Goal: Information Seeking & Learning: Get advice/opinions

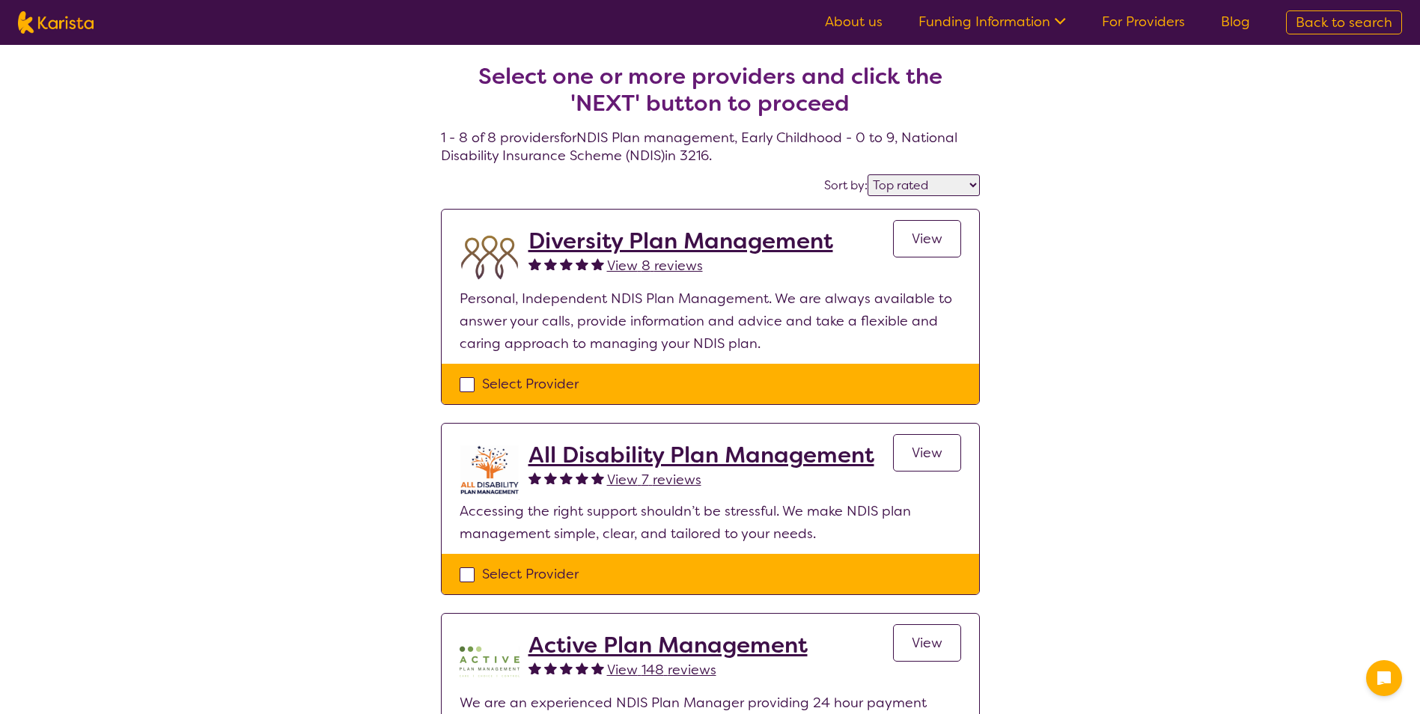
select select "by_score"
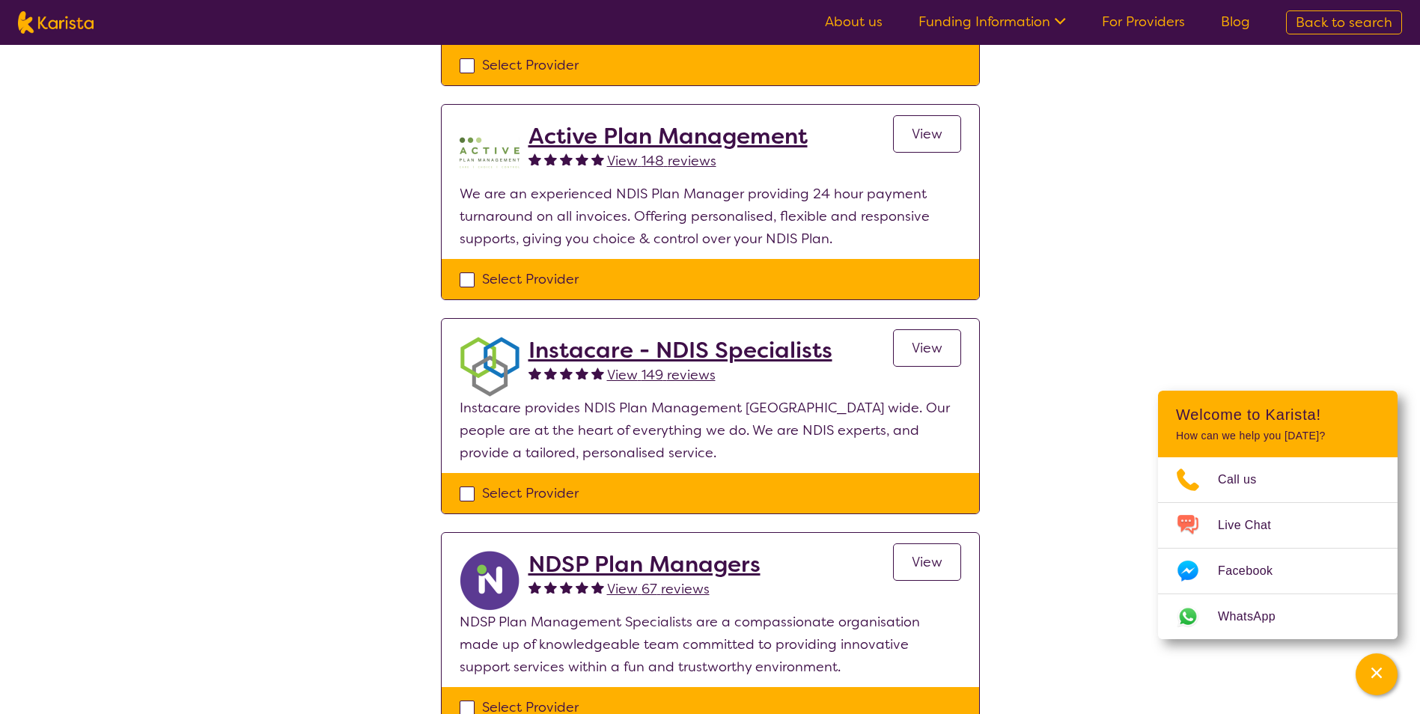
scroll to position [524, 0]
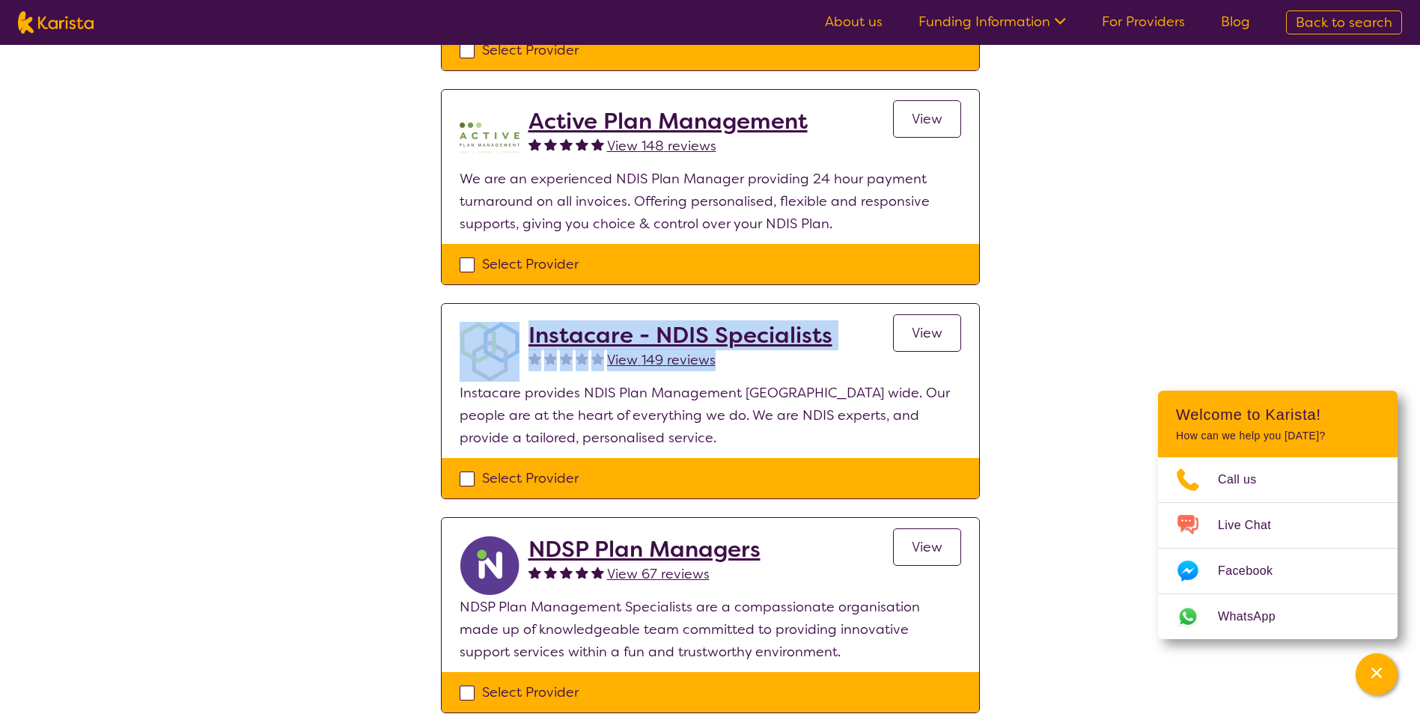
drag, startPoint x: 873, startPoint y: 325, endPoint x: 519, endPoint y: 304, distance: 354.6
click at [519, 304] on section "Instacare - NDIS Specialists View 149 reviews View Instacare provides NDIS Plan…" at bounding box center [710, 381] width 537 height 154
drag, startPoint x: 519, startPoint y: 304, endPoint x: 558, endPoint y: 326, distance: 43.9
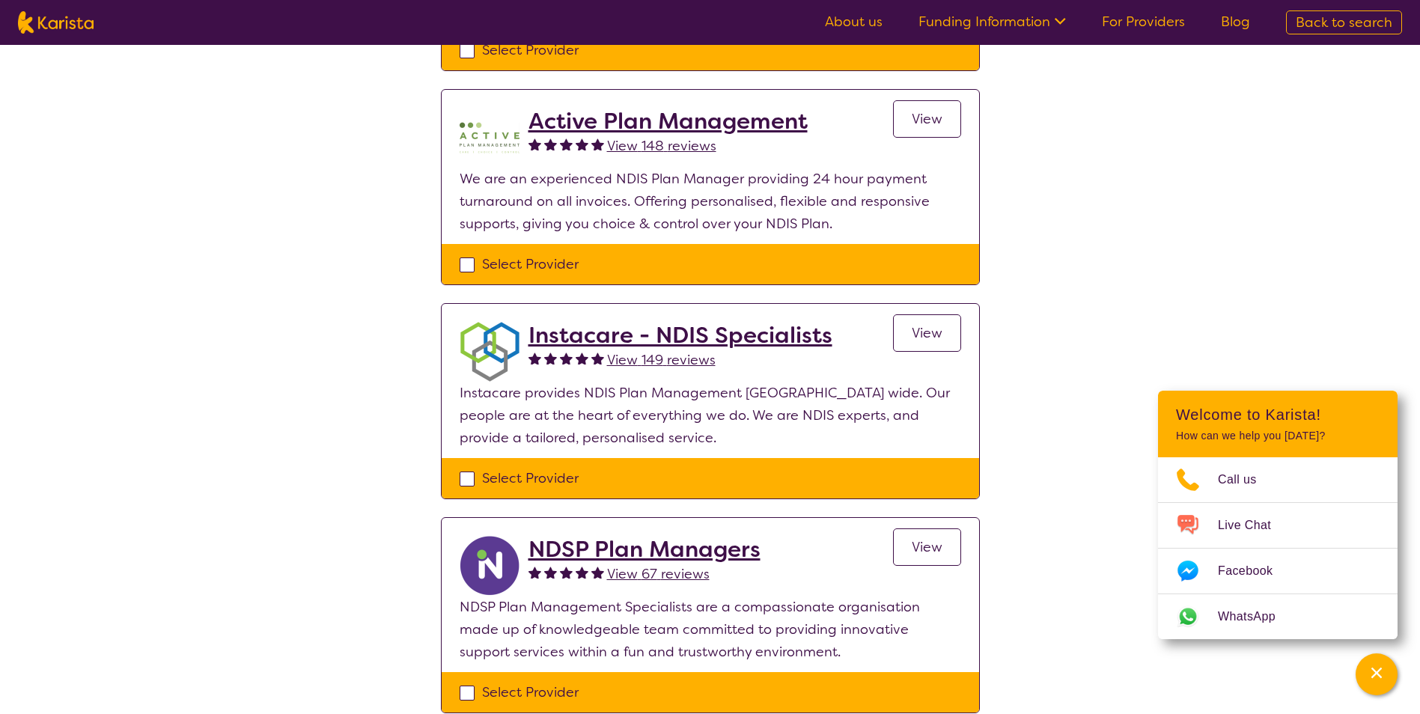
drag, startPoint x: 558, startPoint y: 326, endPoint x: 1179, endPoint y: 285, distance: 622.5
click at [1179, 285] on div "Select one or more providers and click the 'NEXT' button to proceed 1 - 8 of 8 …" at bounding box center [710, 462] width 1420 height 1882
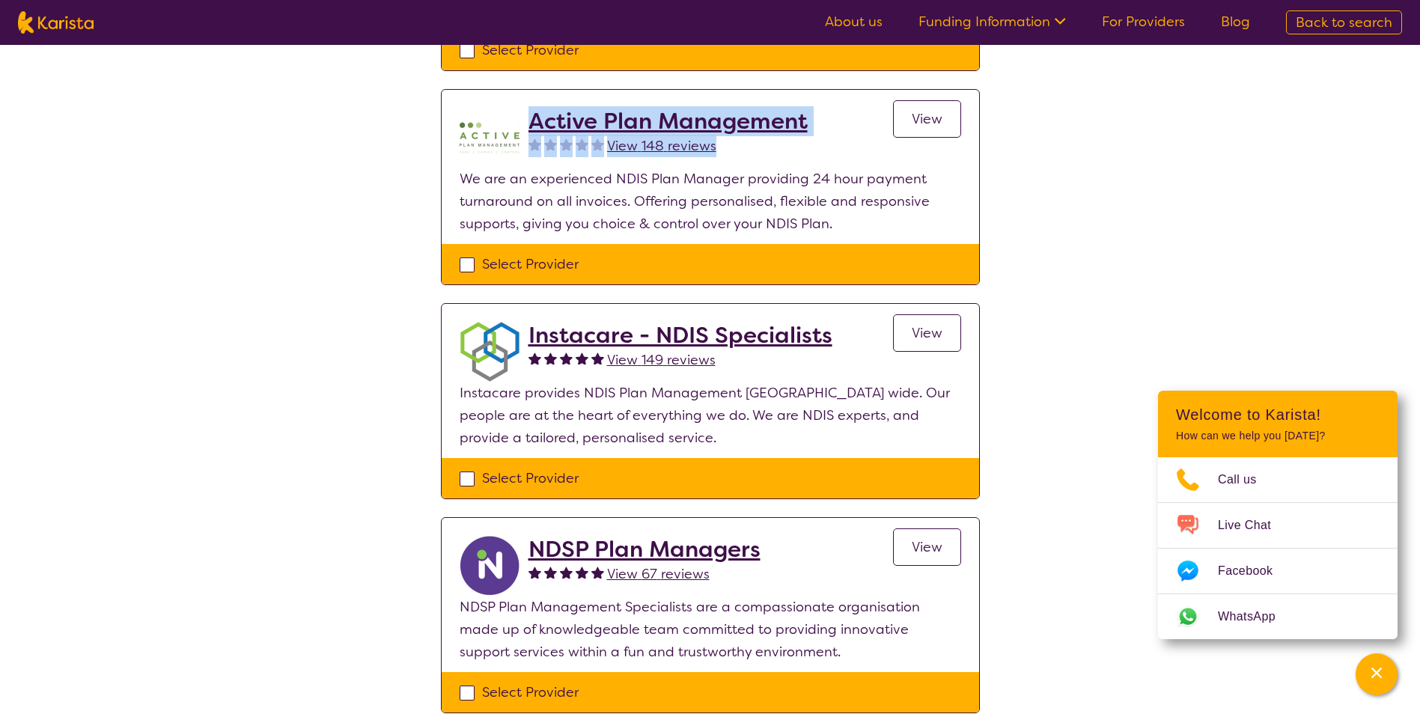
drag, startPoint x: 859, startPoint y: 115, endPoint x: 529, endPoint y: 123, distance: 330.1
click at [529, 123] on div "Active Plan Management View 148 reviews View" at bounding box center [744, 138] width 433 height 60
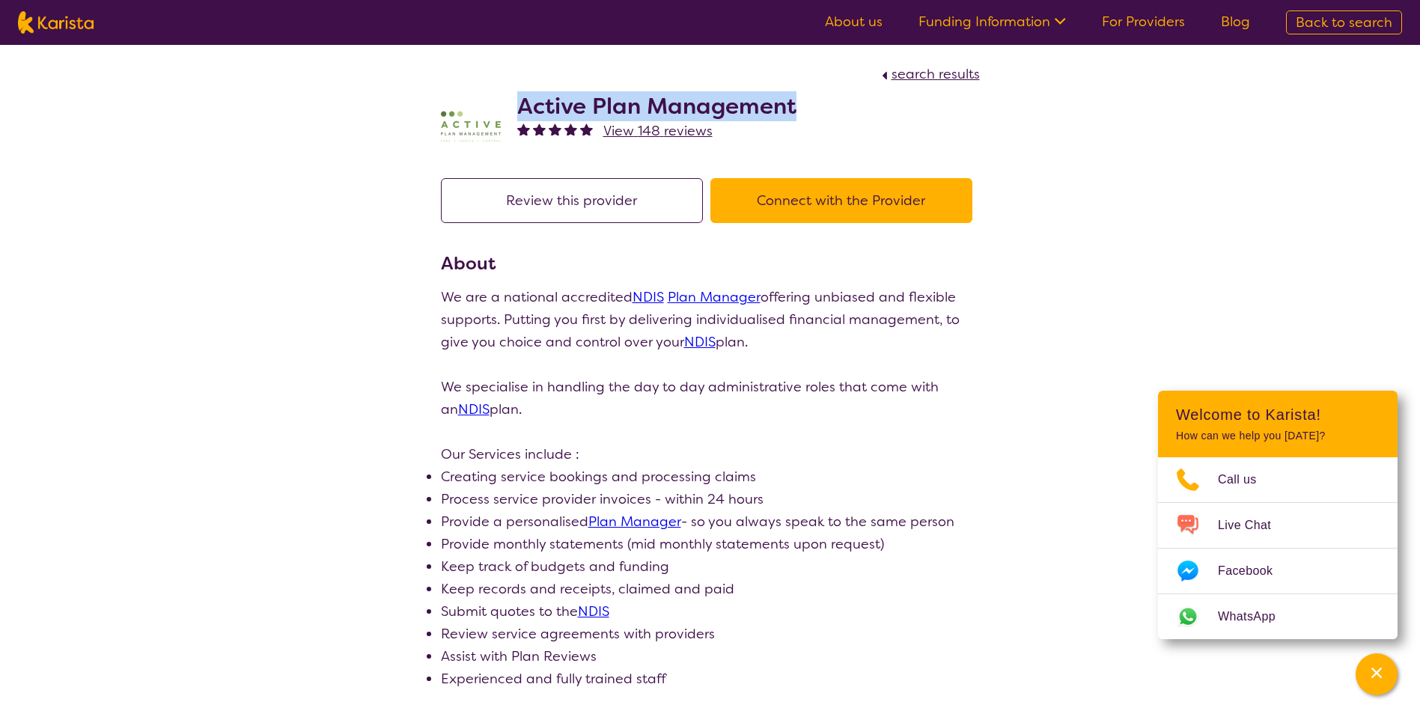
drag, startPoint x: 821, startPoint y: 112, endPoint x: 523, endPoint y: 110, distance: 297.9
click at [523, 110] on div "Active Plan Management View 148 reviews" at bounding box center [710, 122] width 539 height 75
copy h2 "Active Plan Management"
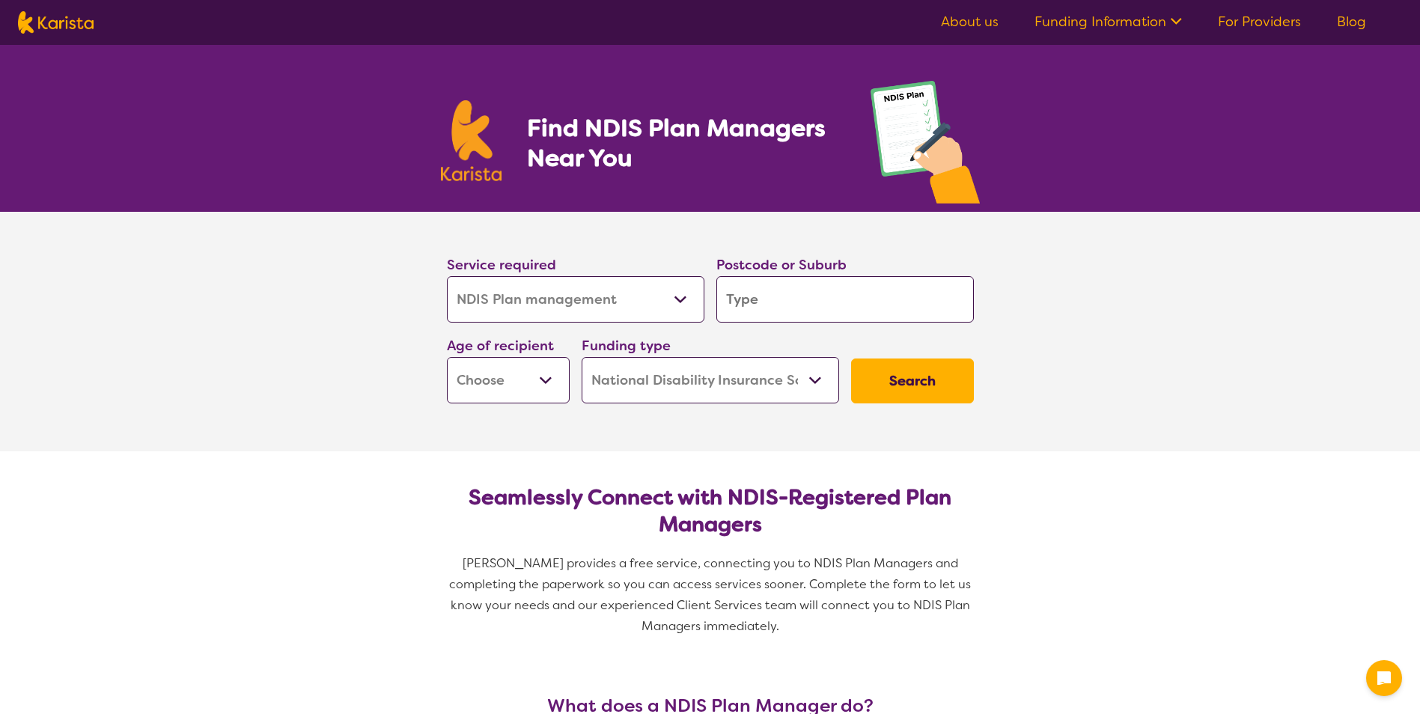
select select "NDIS Plan management"
select select "NDIS"
select select "NDIS Plan management"
select select "NDIS"
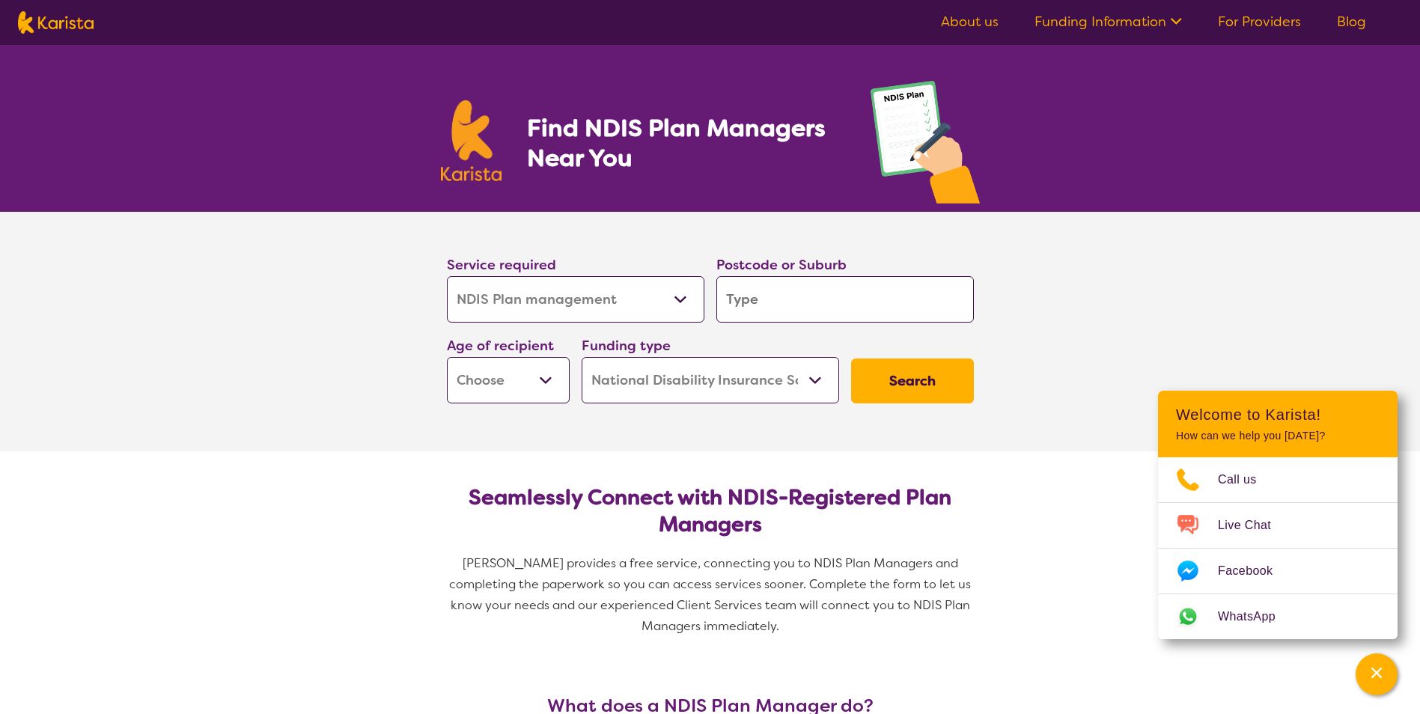
click at [579, 292] on select "Allied Health Assistant Assessment (ADHD or Autism) Behaviour support Counselli…" at bounding box center [575, 299] width 257 height 46
click at [447, 276] on select "Allied Health Assistant Assessment (ADHD or Autism) Behaviour support Counselli…" at bounding box center [575, 299] width 257 height 46
click at [742, 282] on input "search" at bounding box center [844, 299] width 257 height 46
type input "3"
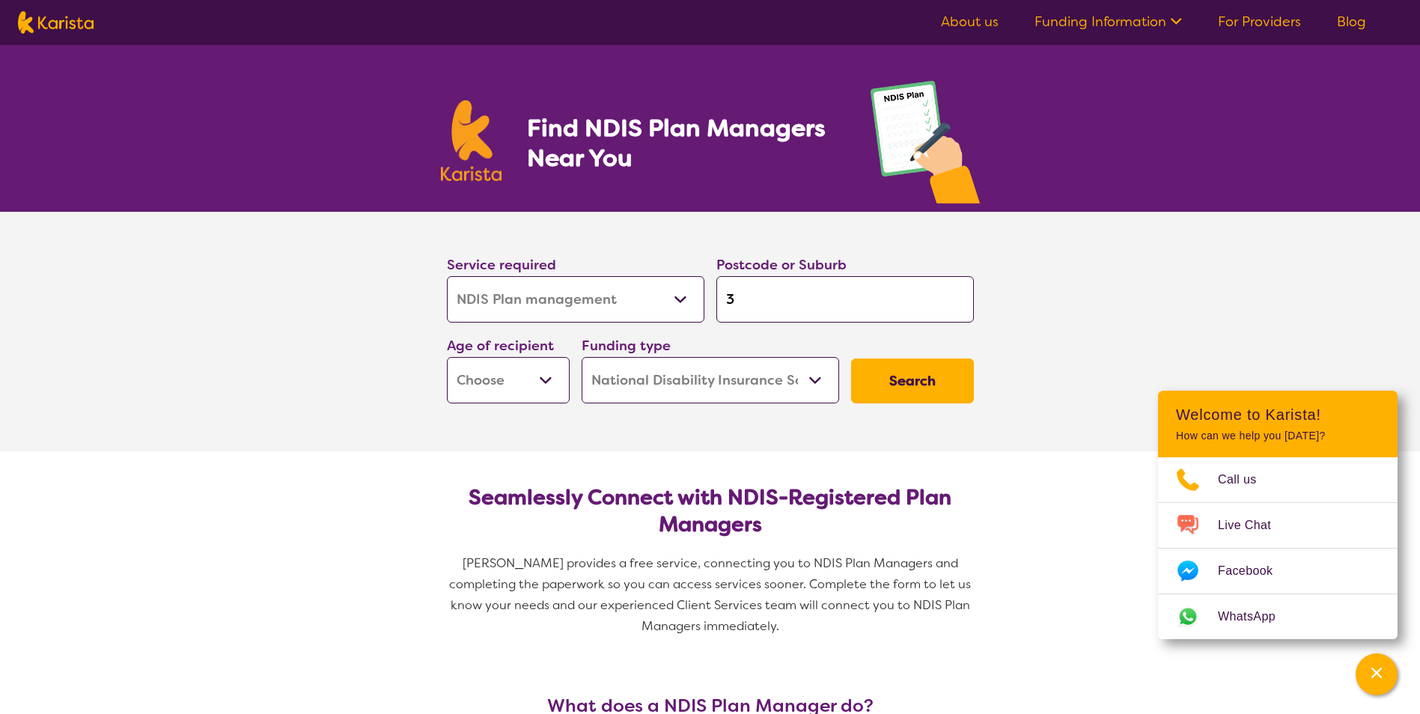
type input "32"
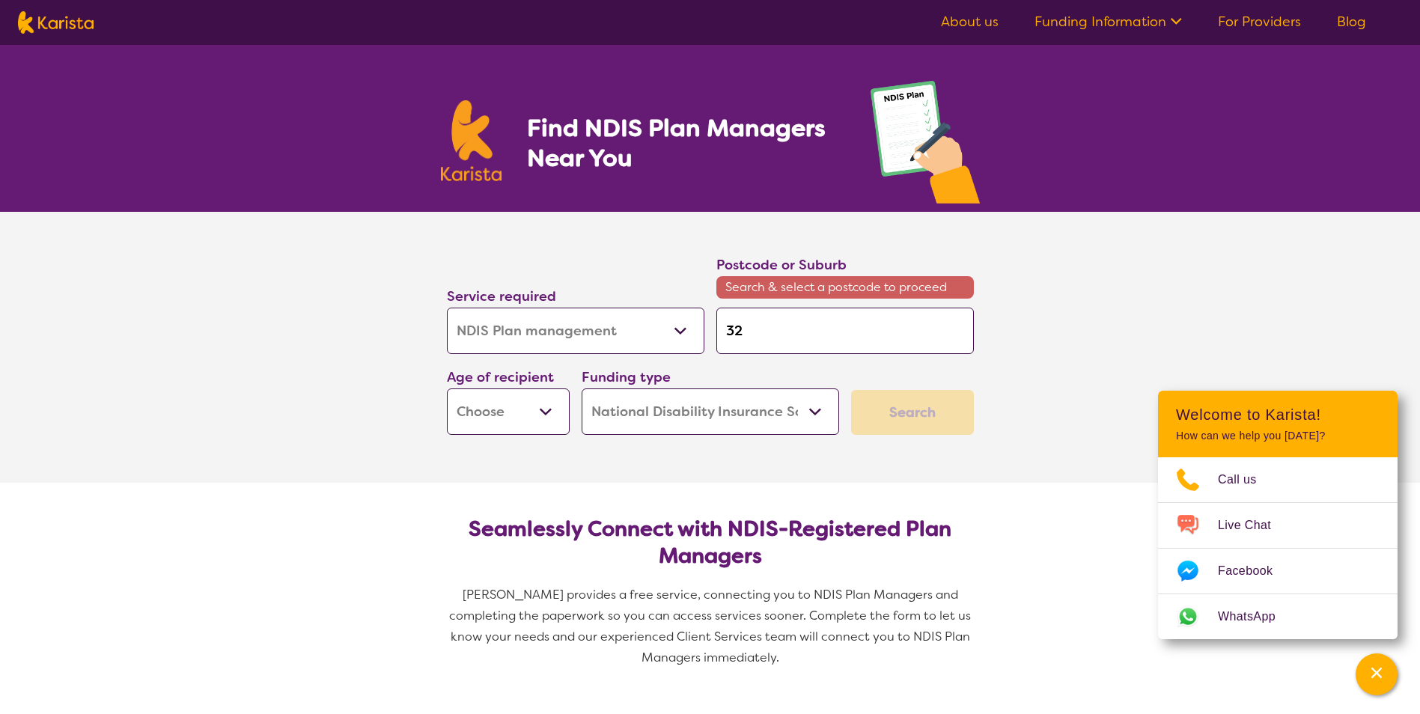
type input "321"
type input "3216"
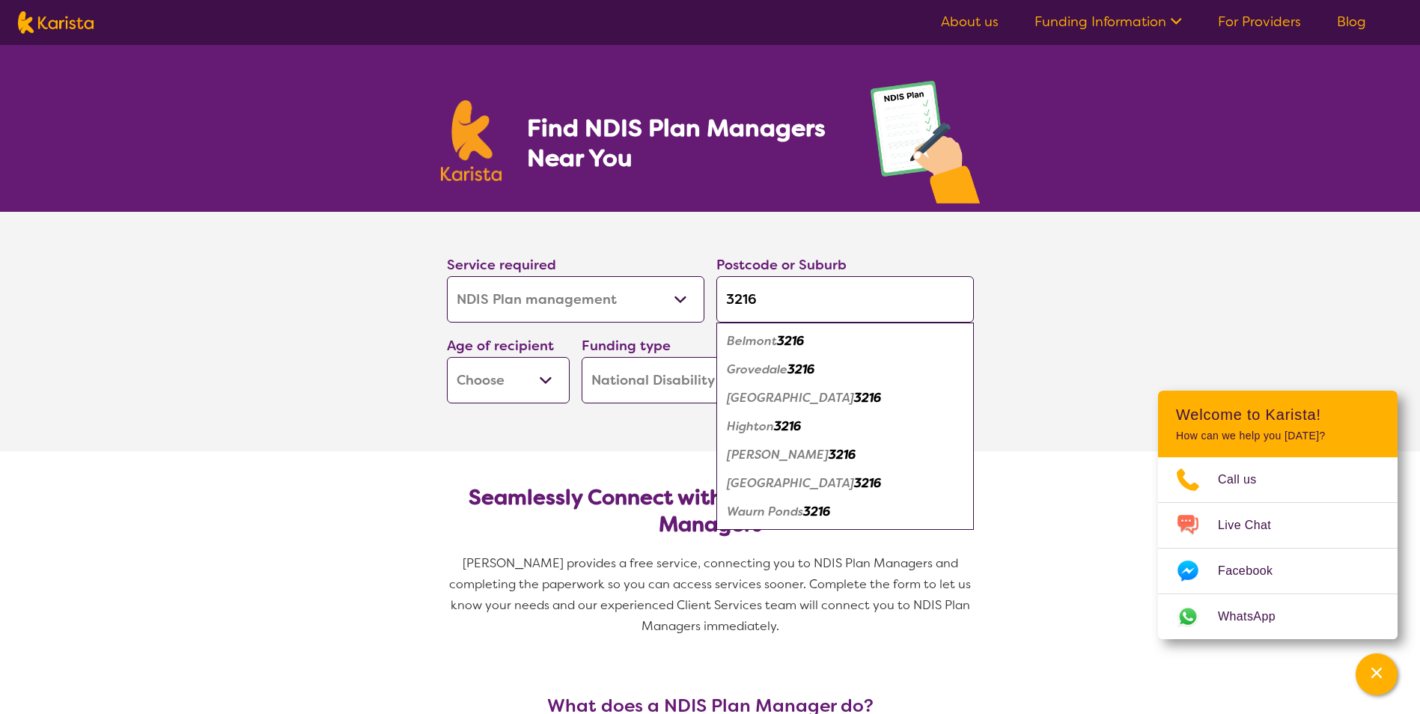
type input "3216"
click at [793, 344] on em "3216" at bounding box center [790, 341] width 27 height 16
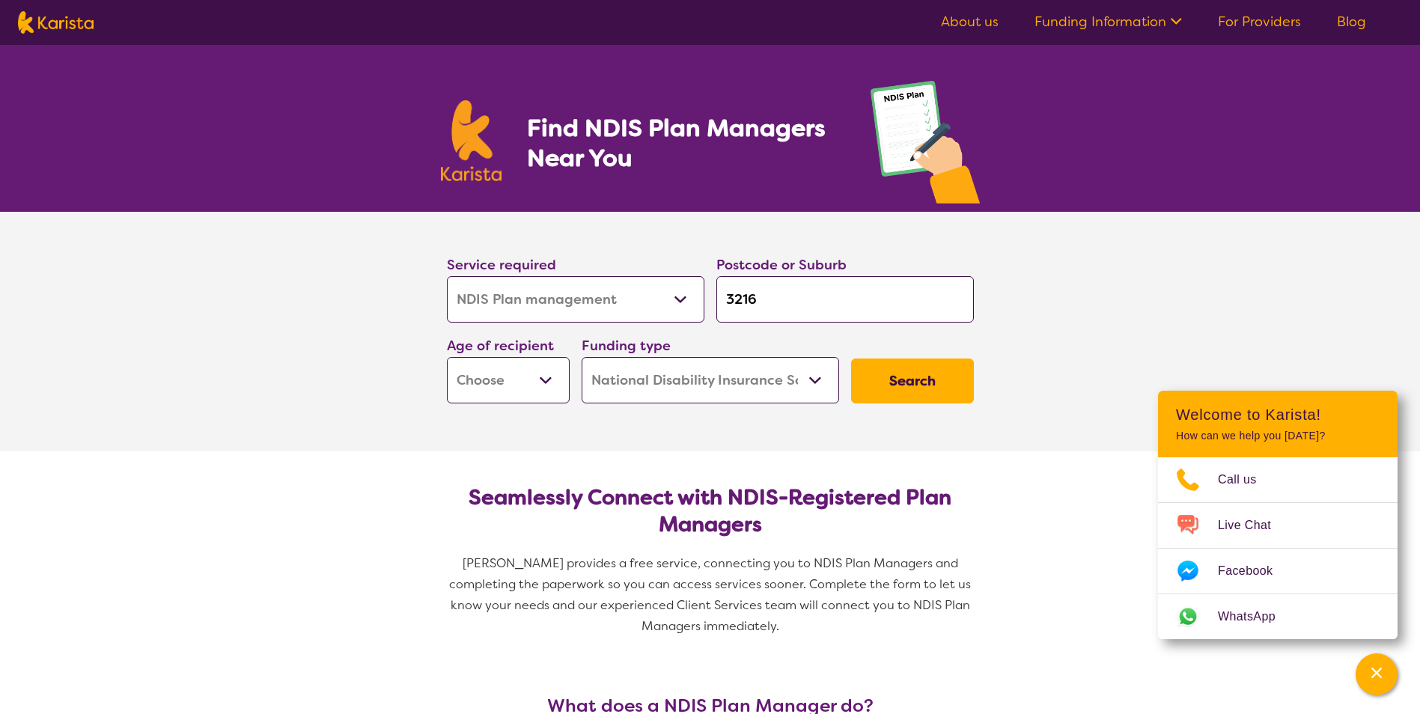
click at [920, 395] on button "Search" at bounding box center [912, 380] width 123 height 45
click at [504, 390] on select "Early Childhood - 0 to 9 Child - 10 to 11 Adolescent - 12 to 17 Adult - 18 to 6…" at bounding box center [508, 380] width 123 height 46
select select "EC"
click at [447, 357] on select "Early Childhood - 0 to 9 Child - 10 to 11 Adolescent - 12 to 17 Adult - 18 to 6…" at bounding box center [508, 380] width 123 height 46
select select "EC"
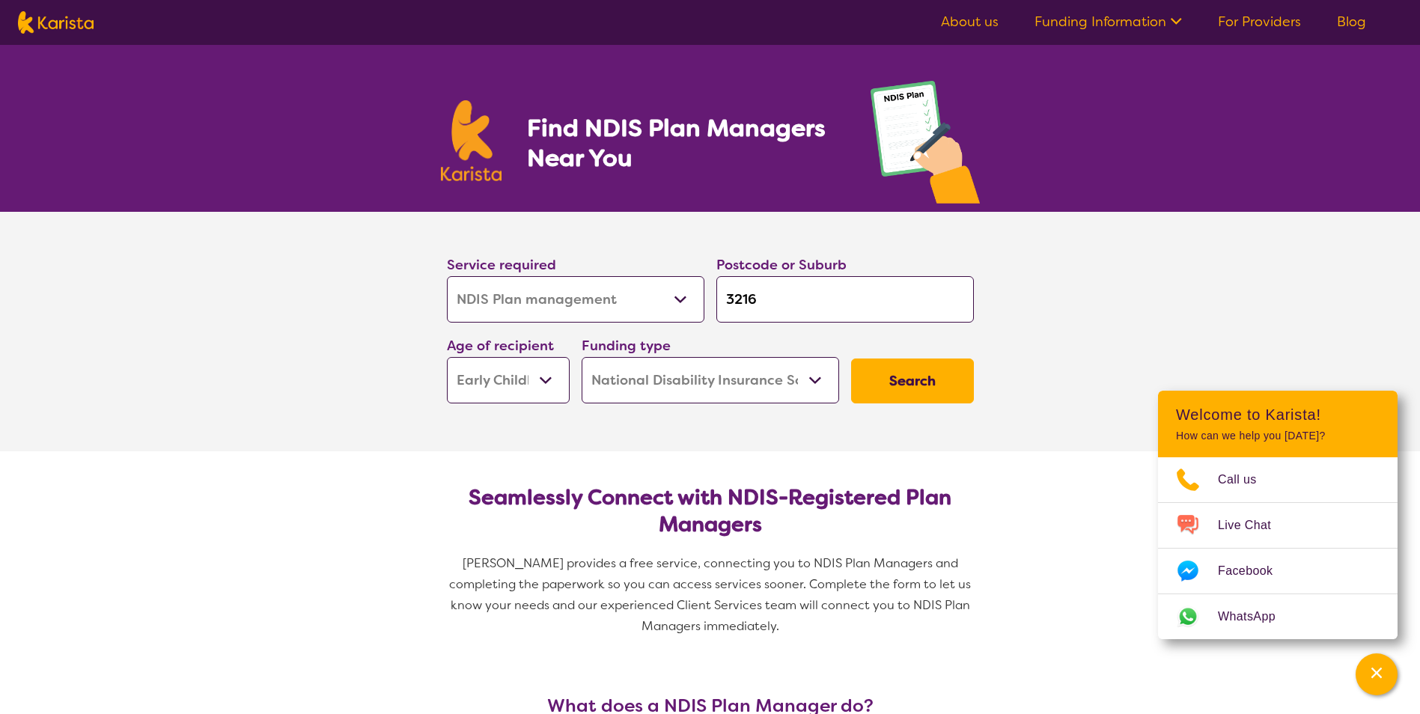
click at [971, 370] on button "Search" at bounding box center [912, 380] width 123 height 45
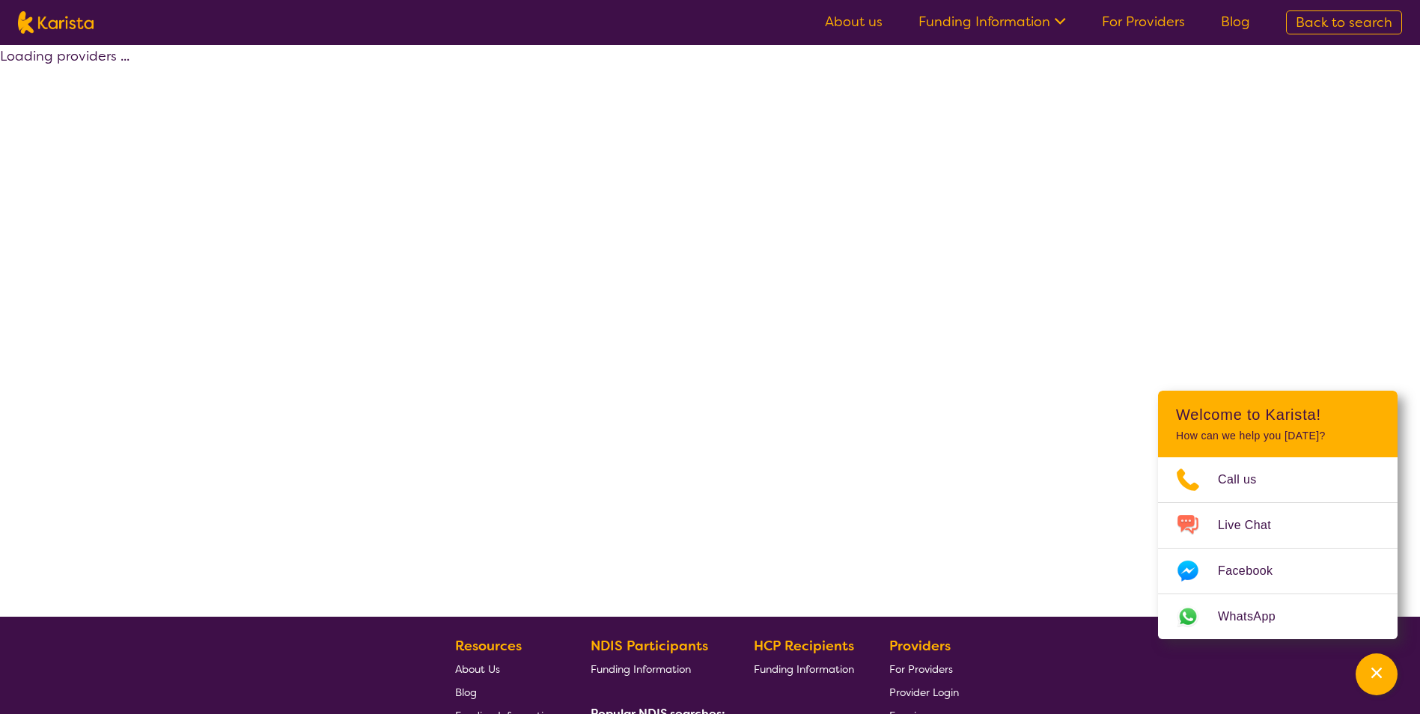
select select "by_score"
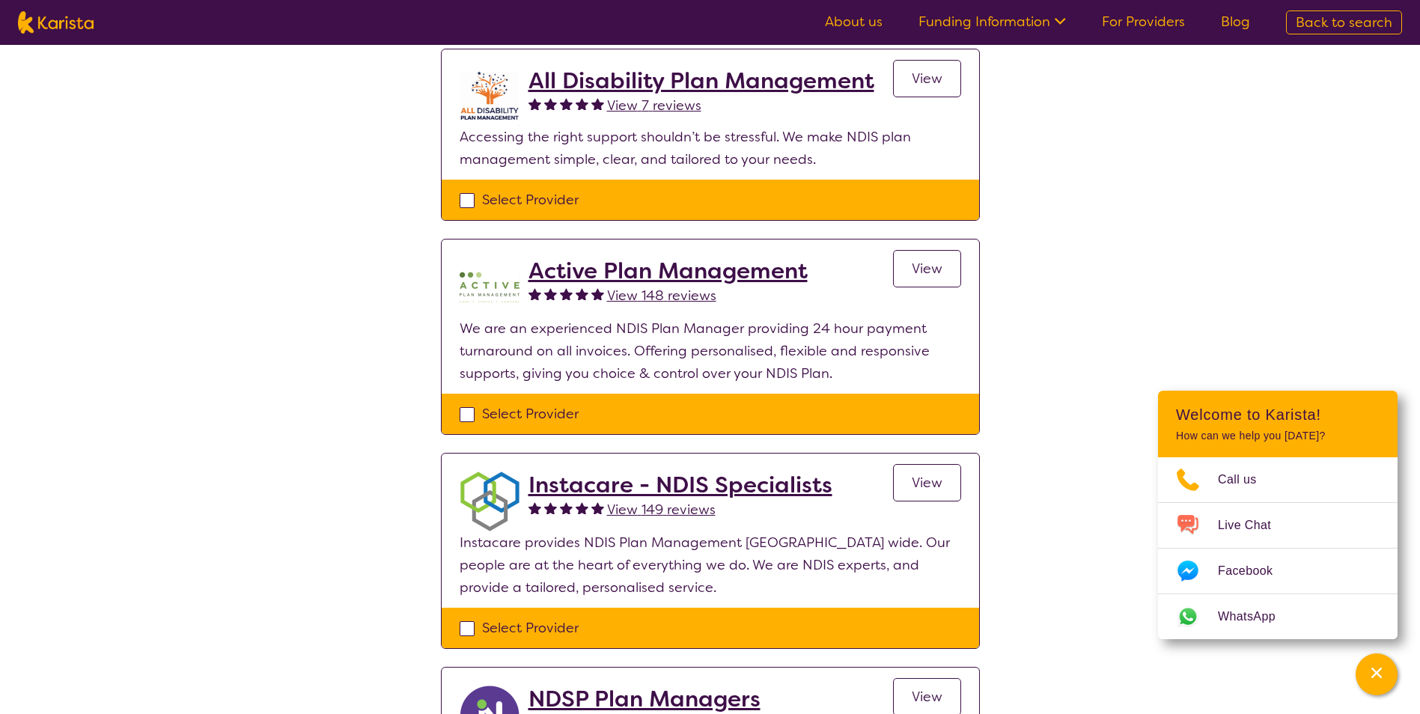
scroll to position [75, 0]
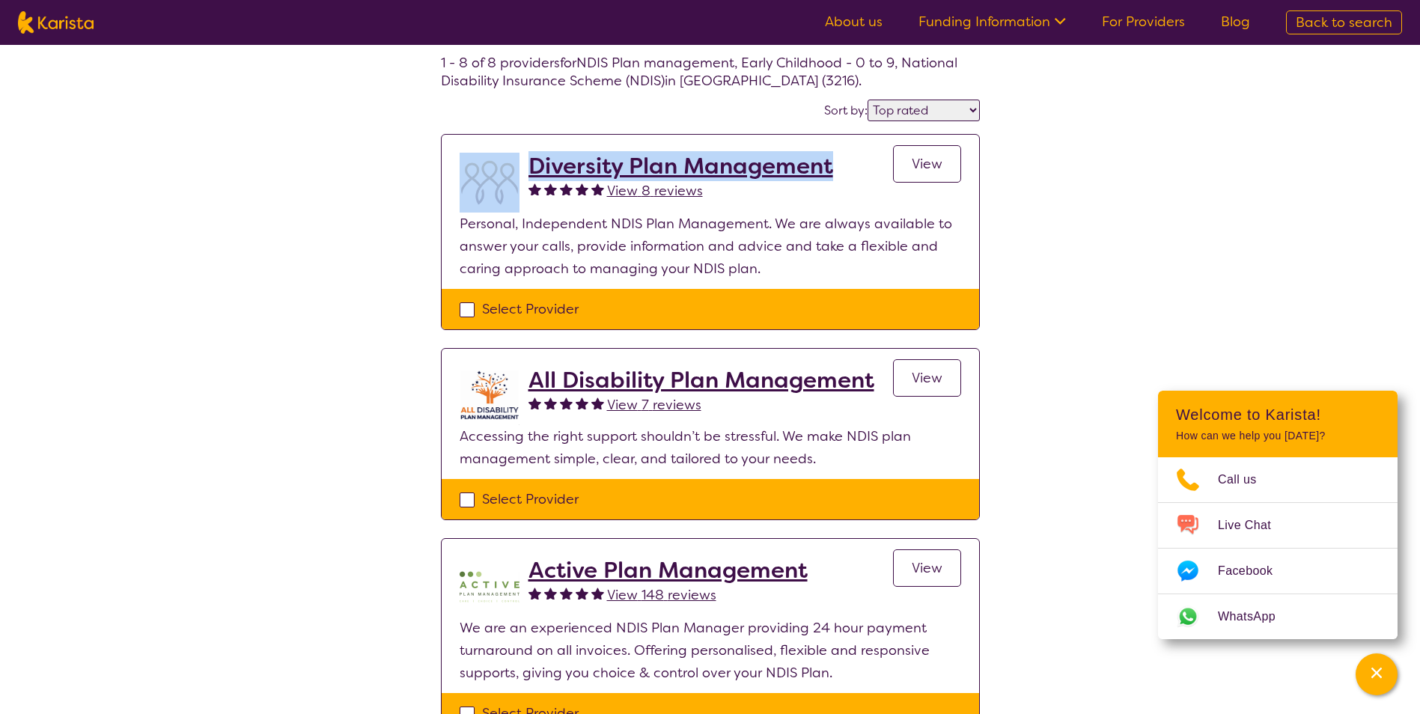
drag, startPoint x: 840, startPoint y: 159, endPoint x: 445, endPoint y: 160, distance: 395.1
click at [445, 160] on section "Diversity Plan Management View 8 reviews View Personal, Independent NDIS Plan M…" at bounding box center [710, 212] width 537 height 154
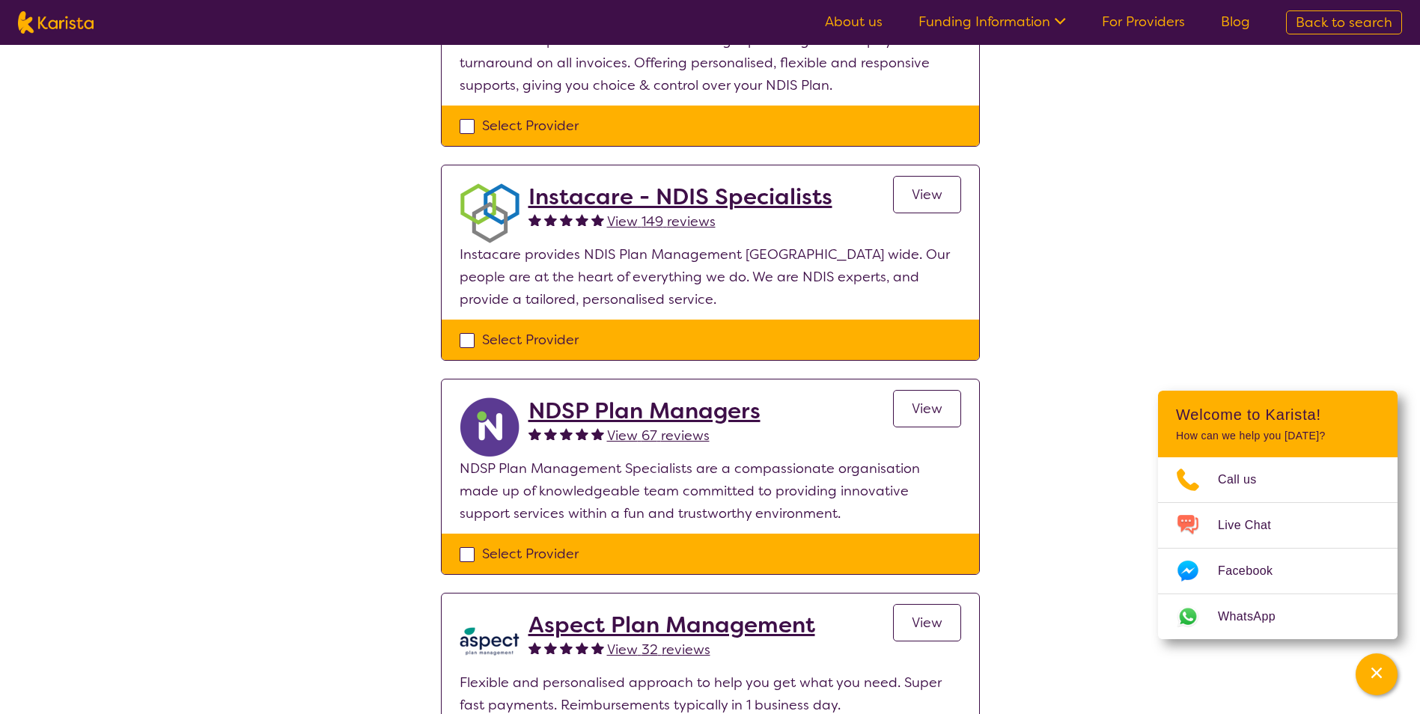
scroll to position [748, 0]
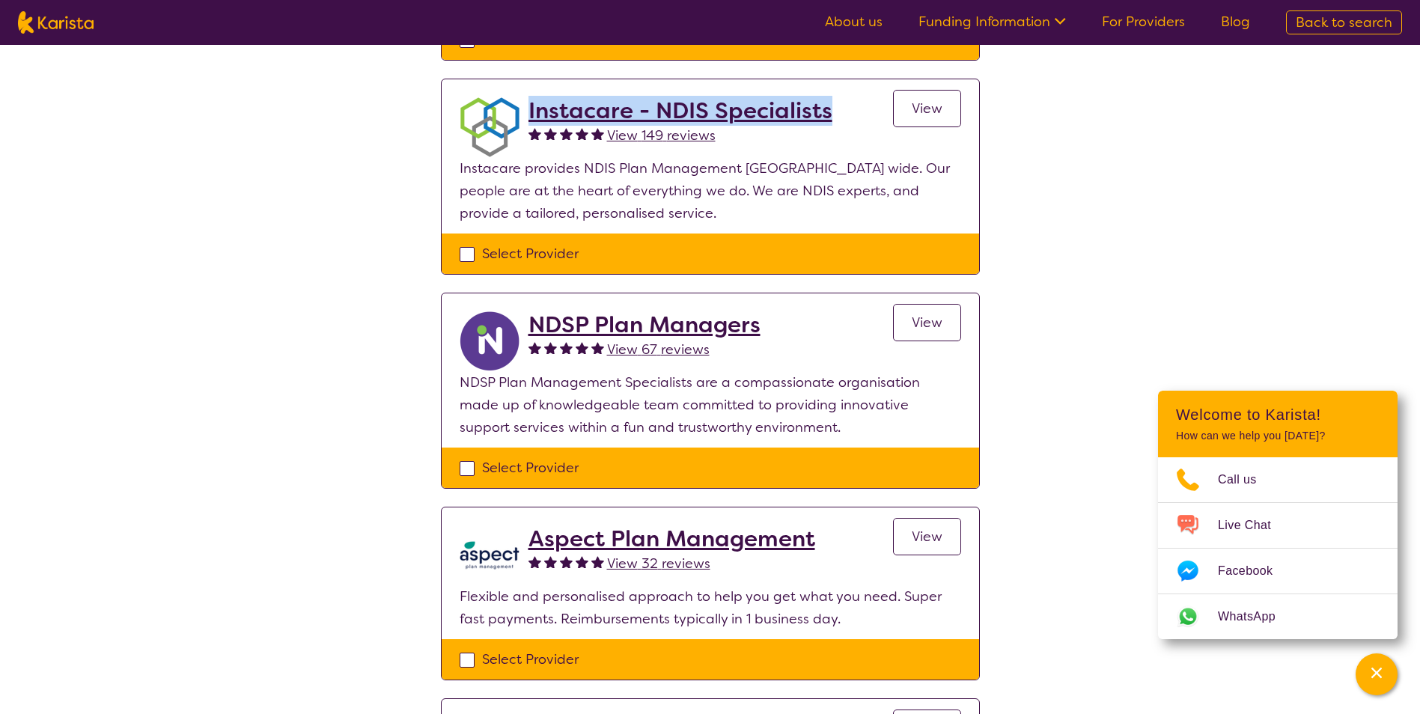
drag, startPoint x: 839, startPoint y: 114, endPoint x: 529, endPoint y: 111, distance: 309.8
click at [529, 111] on div "Instacare - NDIS Specialists View 149 reviews View" at bounding box center [744, 127] width 433 height 60
copy h2 "Instacare - NDIS Specialists"
